Goal: Task Accomplishment & Management: Manage account settings

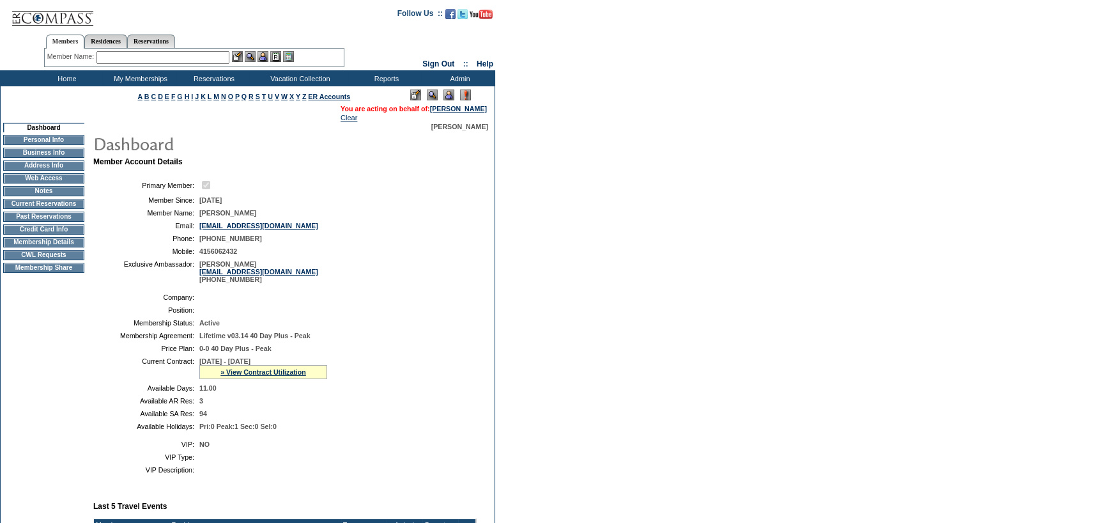
click at [59, 247] on td "Membership Details" at bounding box center [43, 242] width 81 height 10
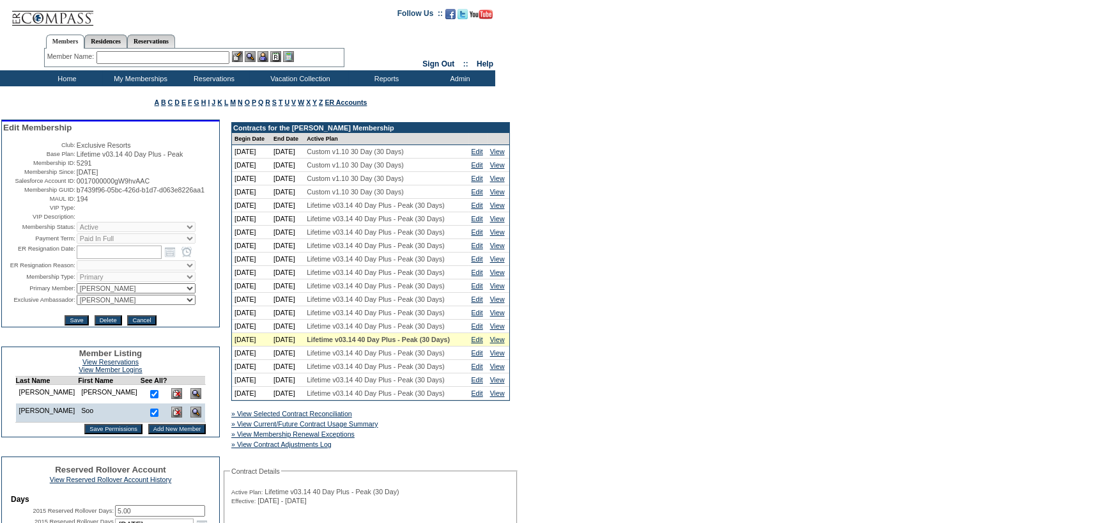
click at [141, 305] on select "IT Group Admin Alma Smith Peter Dawson Team Accounting (MSM) Stephanie Simons S…" at bounding box center [136, 300] width 119 height 10
select select "61073"
click at [77, 305] on select "IT Group Admin Alma Smith Peter Dawson Team Accounting (MSM) Stephanie Simons S…" at bounding box center [136, 300] width 119 height 10
click at [70, 325] on input "Save" at bounding box center [77, 320] width 24 height 10
